Goal: Task Accomplishment & Management: Complete application form

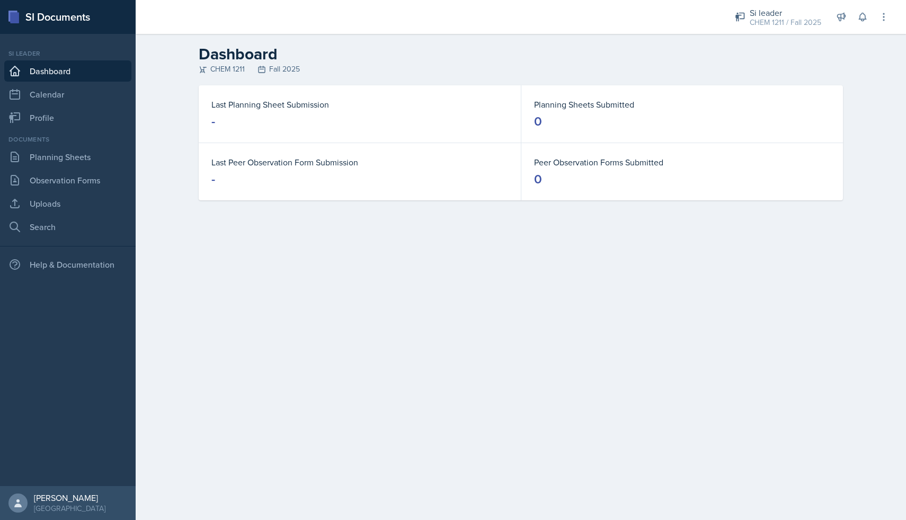
click at [94, 78] on link "Dashboard" at bounding box center [67, 70] width 127 height 21
click at [37, 162] on link "Planning Sheets" at bounding box center [67, 156] width 127 height 21
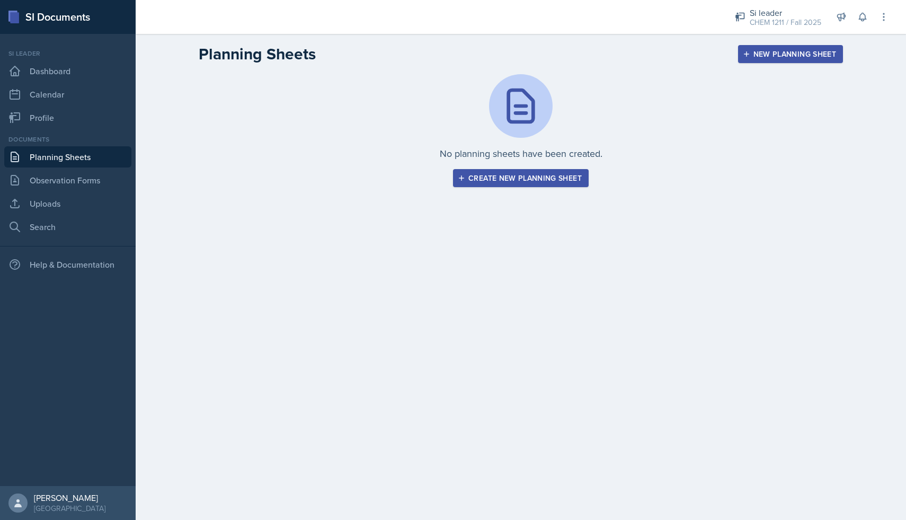
click at [761, 57] on div "New Planning Sheet" at bounding box center [790, 54] width 91 height 8
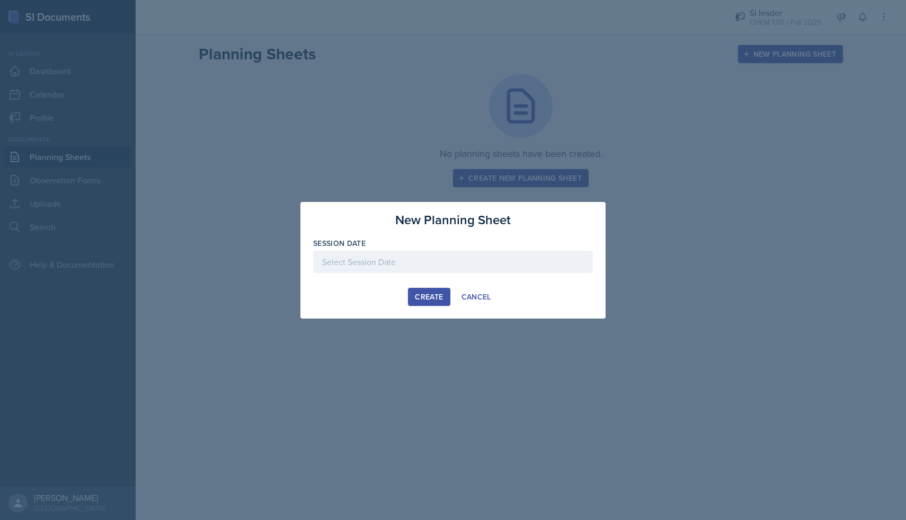
click at [441, 262] on div at bounding box center [453, 262] width 280 height 22
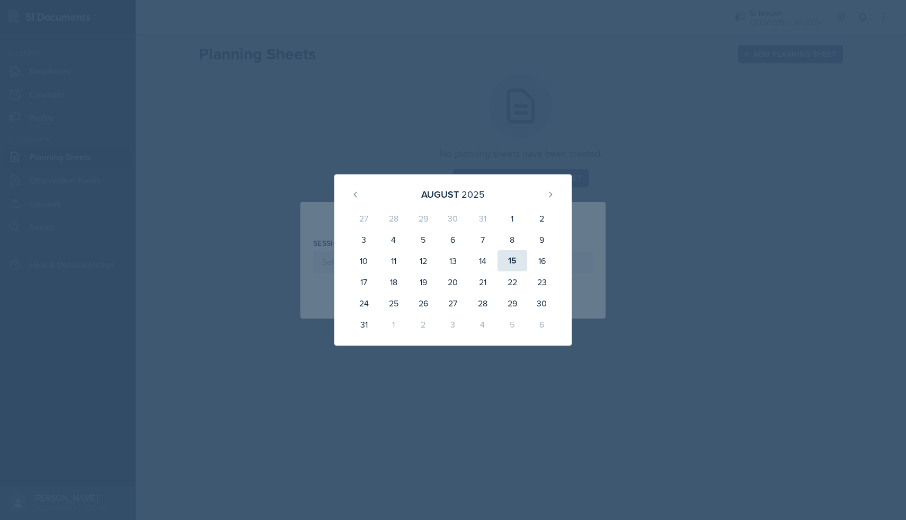
click at [508, 263] on div "15" at bounding box center [513, 260] width 30 height 21
type input "[DATE]"
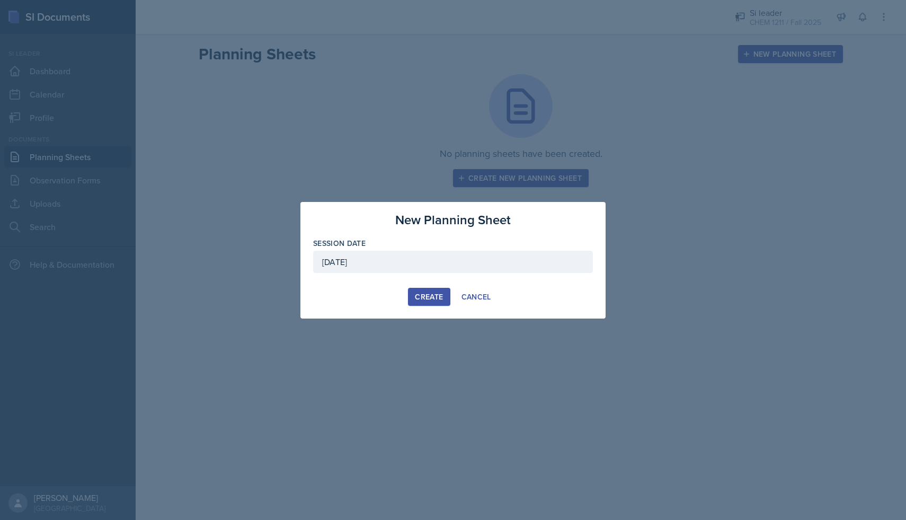
click at [430, 297] on div "Create" at bounding box center [429, 297] width 28 height 8
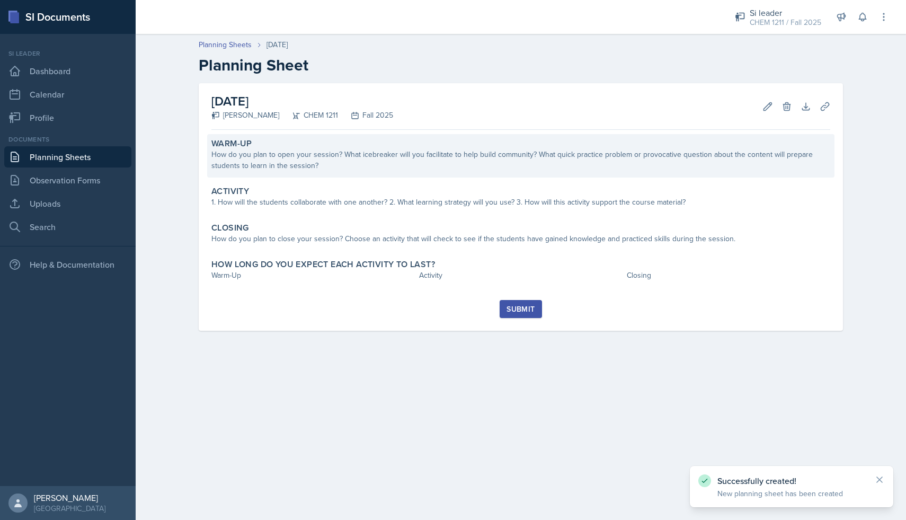
click at [404, 165] on div "How do you plan to open your session? What icebreaker will you facilitate to he…" at bounding box center [520, 160] width 619 height 22
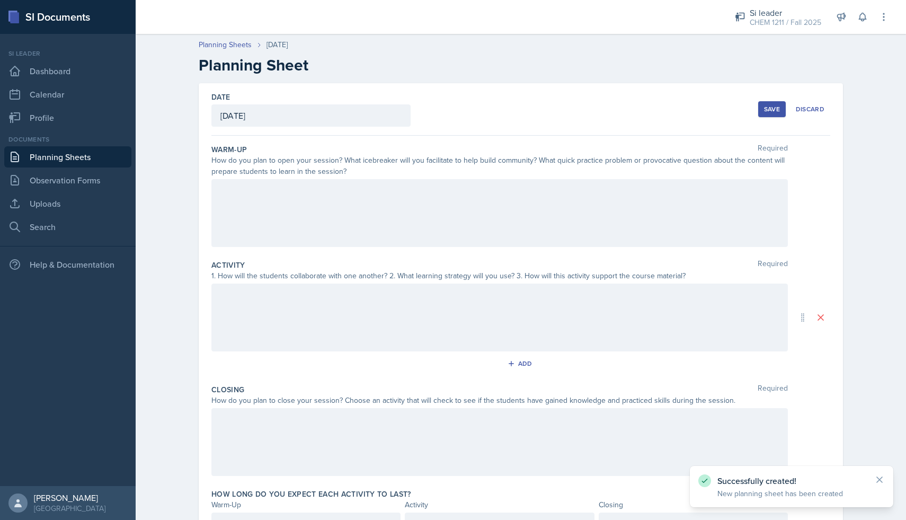
click at [344, 205] on div at bounding box center [499, 213] width 577 height 68
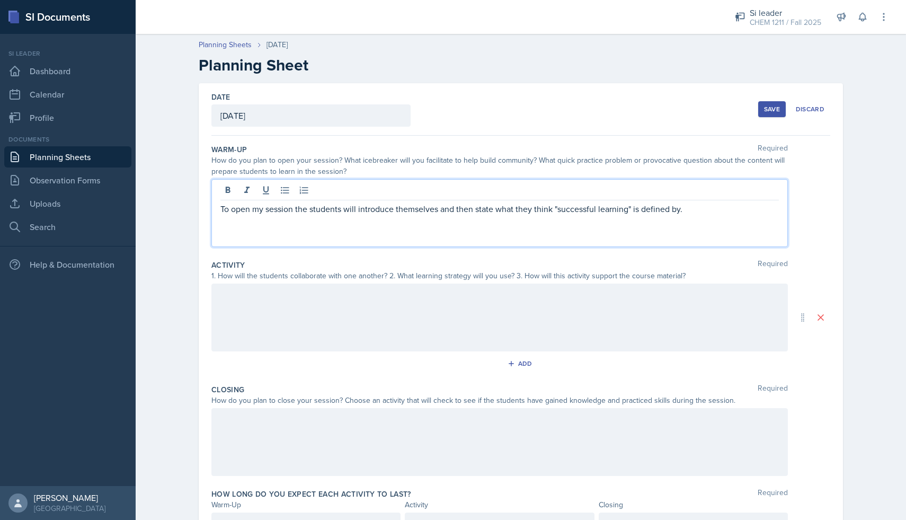
click at [429, 308] on div at bounding box center [499, 318] width 577 height 68
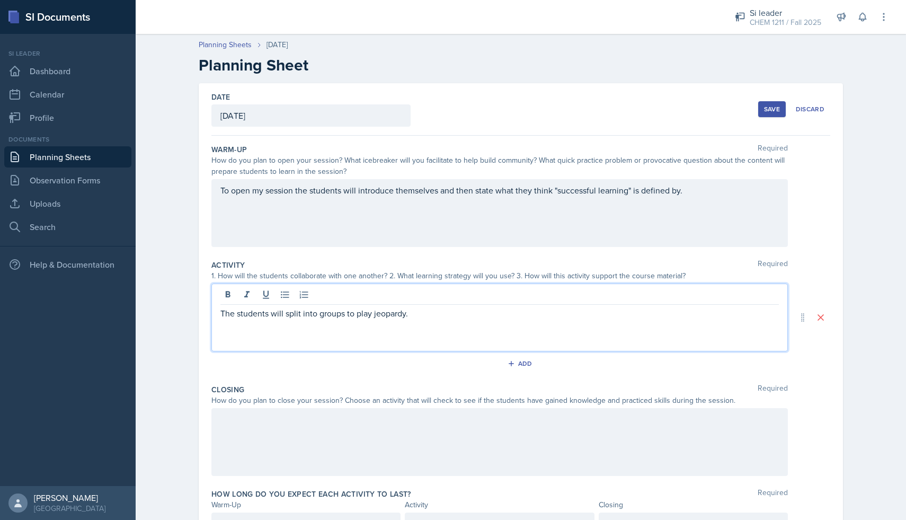
click at [294, 428] on div at bounding box center [499, 442] width 577 height 68
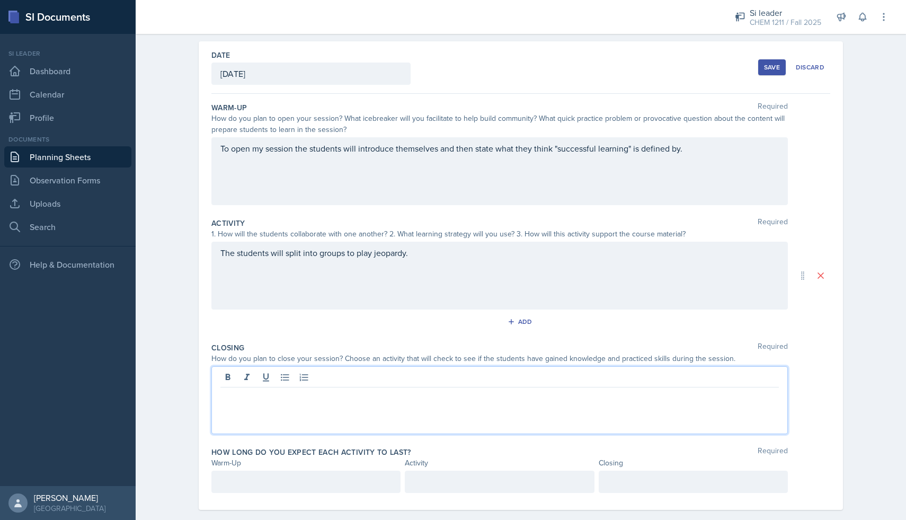
scroll to position [57, 0]
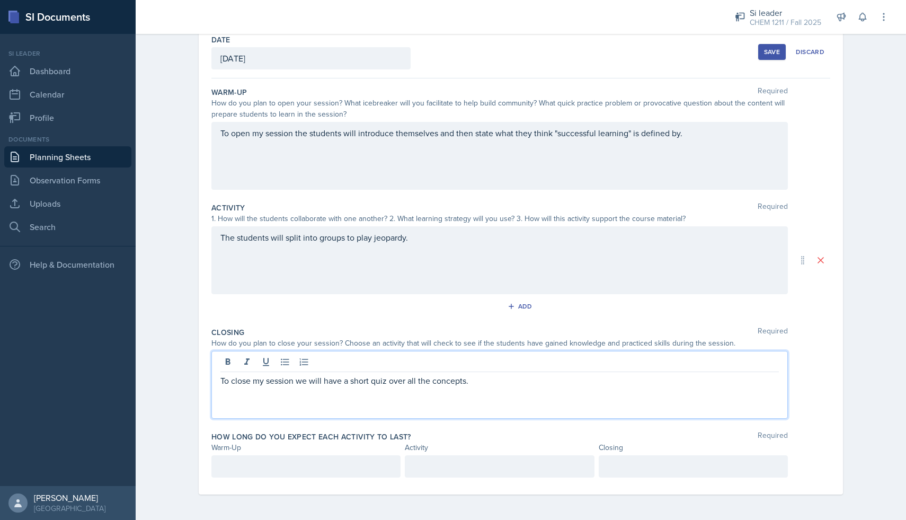
click at [235, 469] on div at bounding box center [305, 466] width 189 height 22
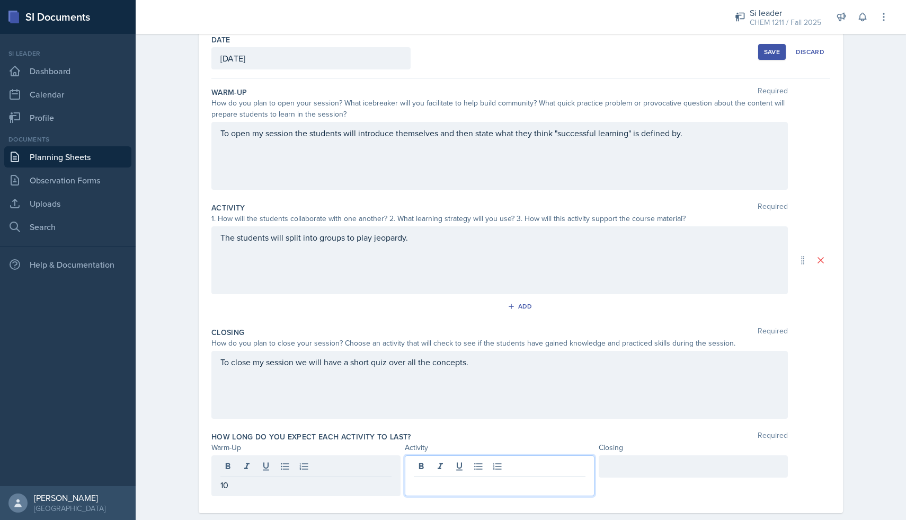
click at [444, 466] on div at bounding box center [499, 475] width 189 height 41
click at [625, 466] on div at bounding box center [693, 466] width 189 height 22
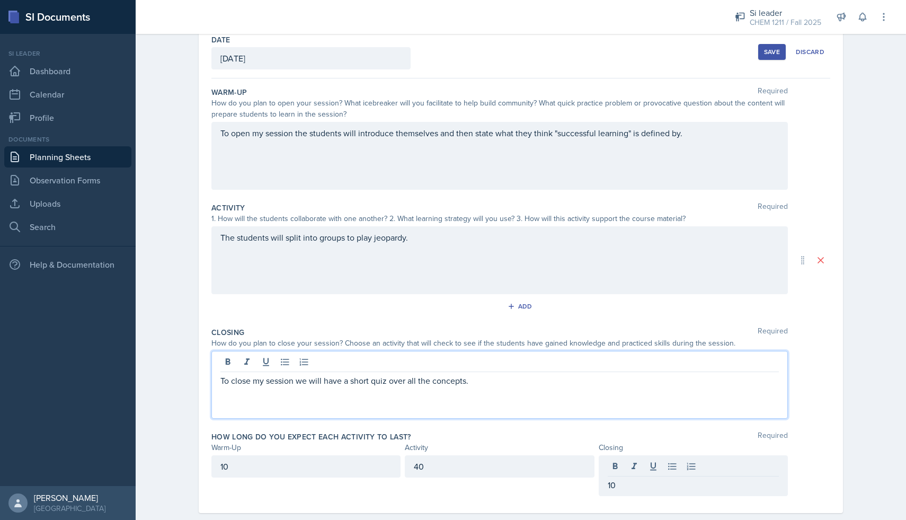
click at [715, 362] on div "To close my session we will have a short quiz over all the concepts." at bounding box center [499, 385] width 577 height 68
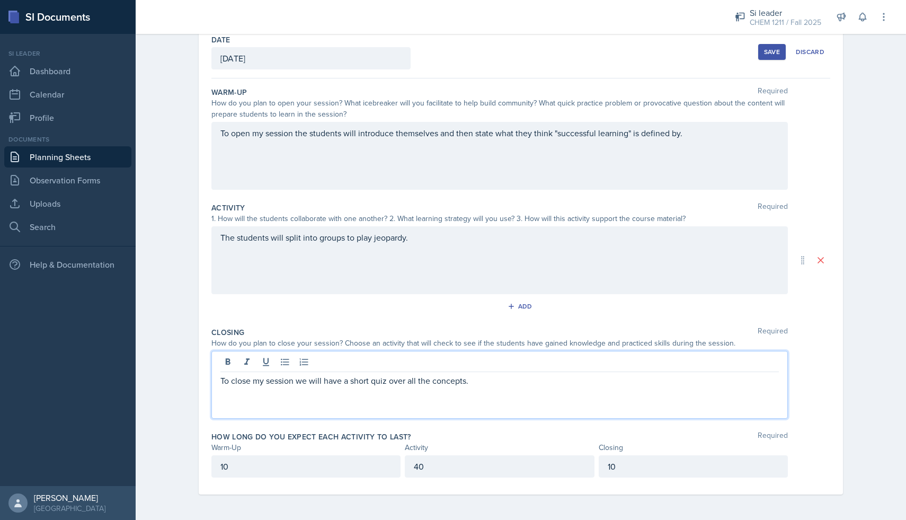
click at [766, 56] on div "Save" at bounding box center [772, 52] width 16 height 8
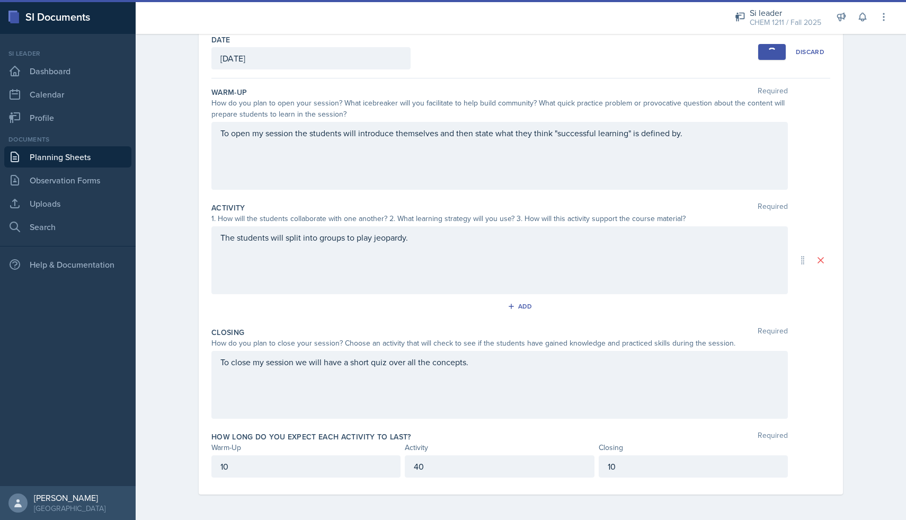
scroll to position [0, 0]
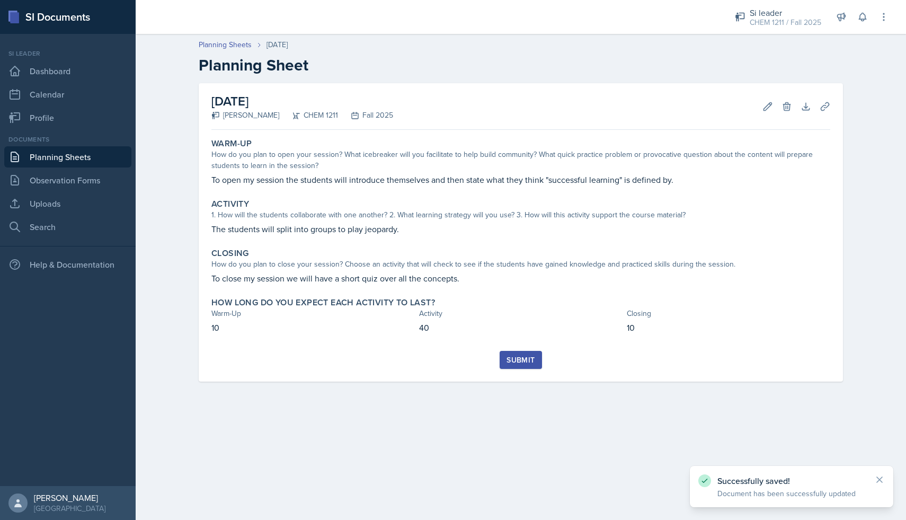
click at [526, 358] on div "Submit" at bounding box center [521, 360] width 28 height 8
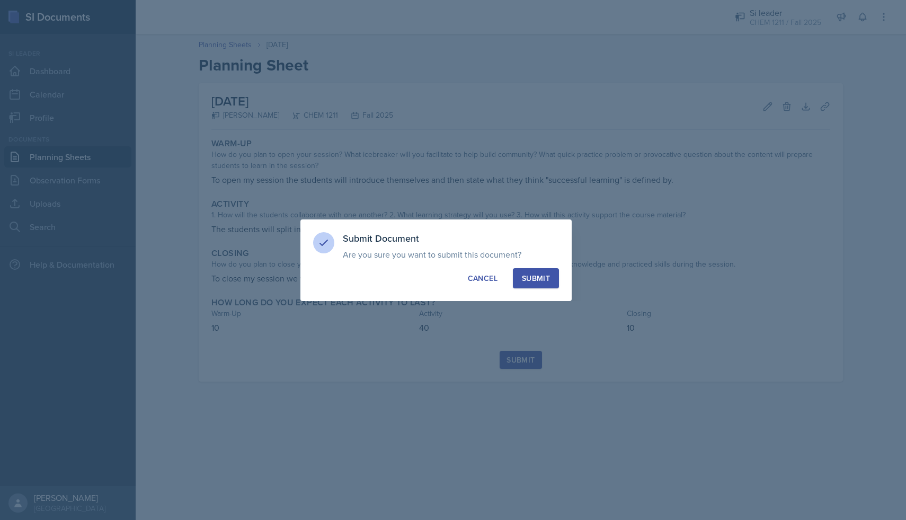
click at [538, 279] on div "Submit" at bounding box center [536, 278] width 28 height 11
